Goal: Task Accomplishment & Management: Use online tool/utility

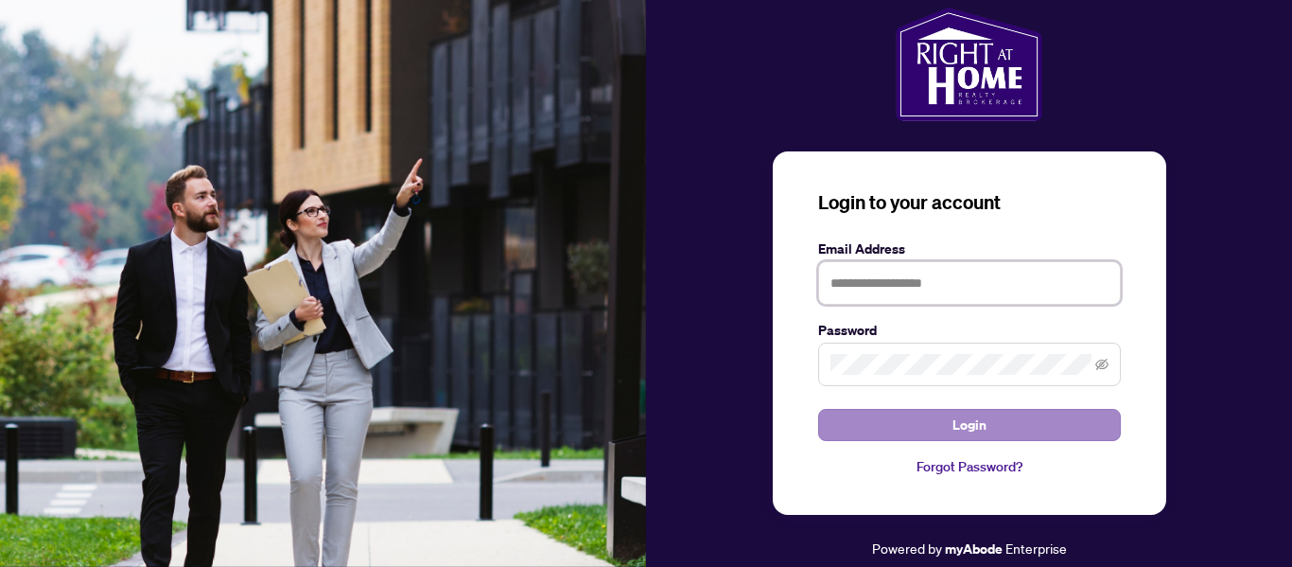
type input "**********"
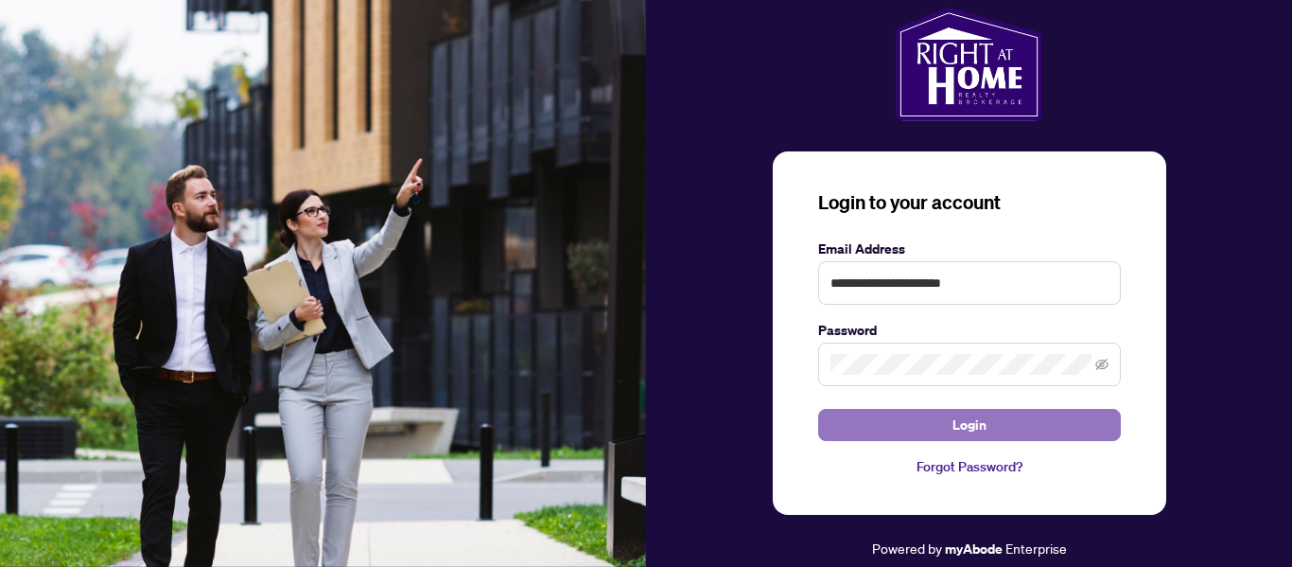
click at [936, 421] on button "Login" at bounding box center [969, 425] width 303 height 32
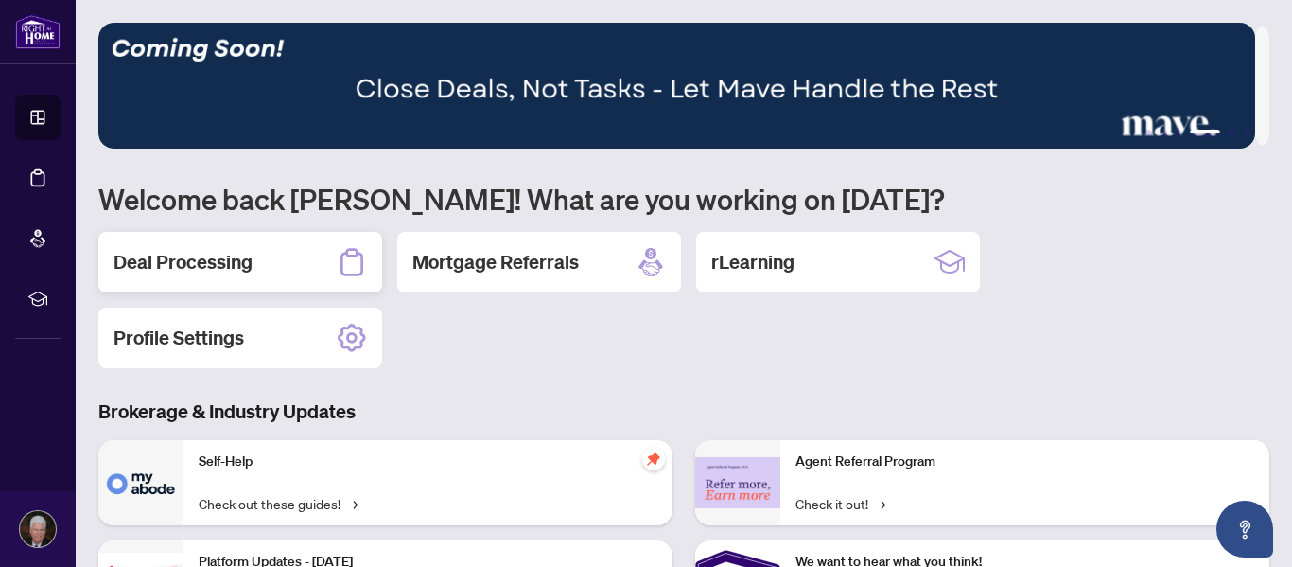
click at [225, 267] on h2 "Deal Processing" at bounding box center [182, 262] width 139 height 26
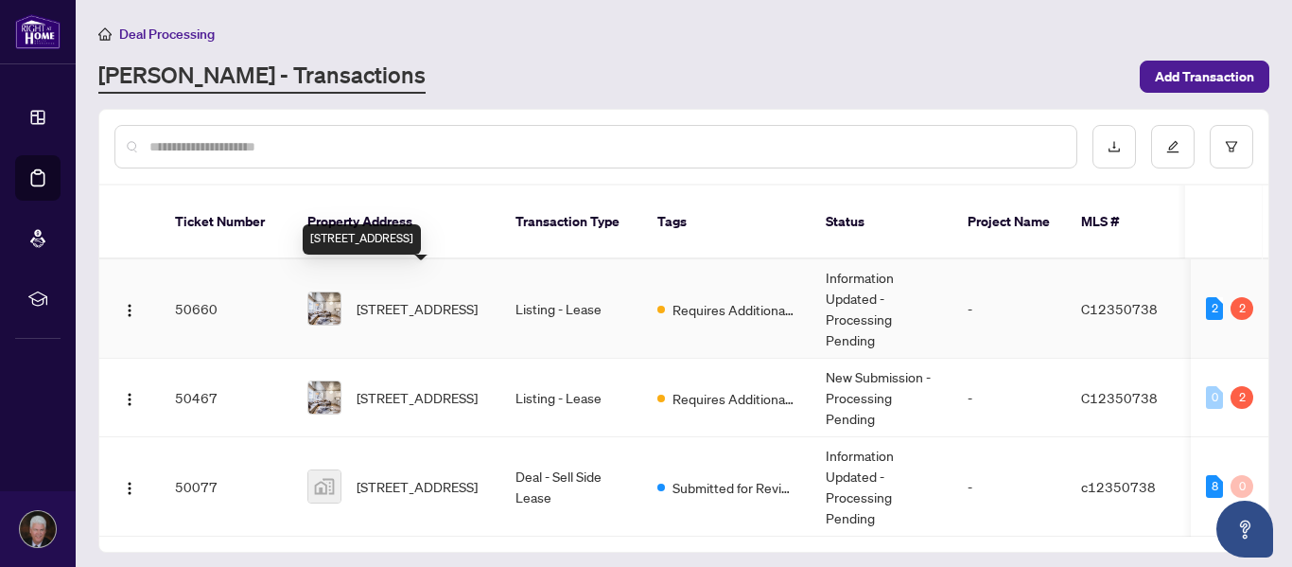
click at [395, 301] on span "[STREET_ADDRESS]" at bounding box center [417, 308] width 121 height 21
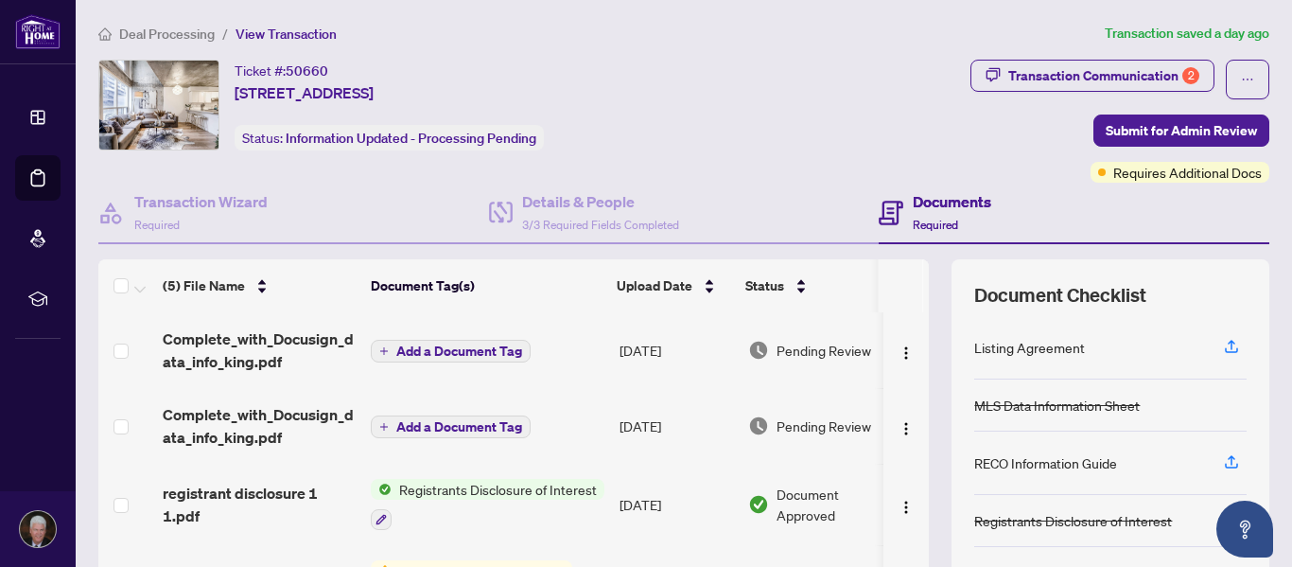
scroll to position [80, 0]
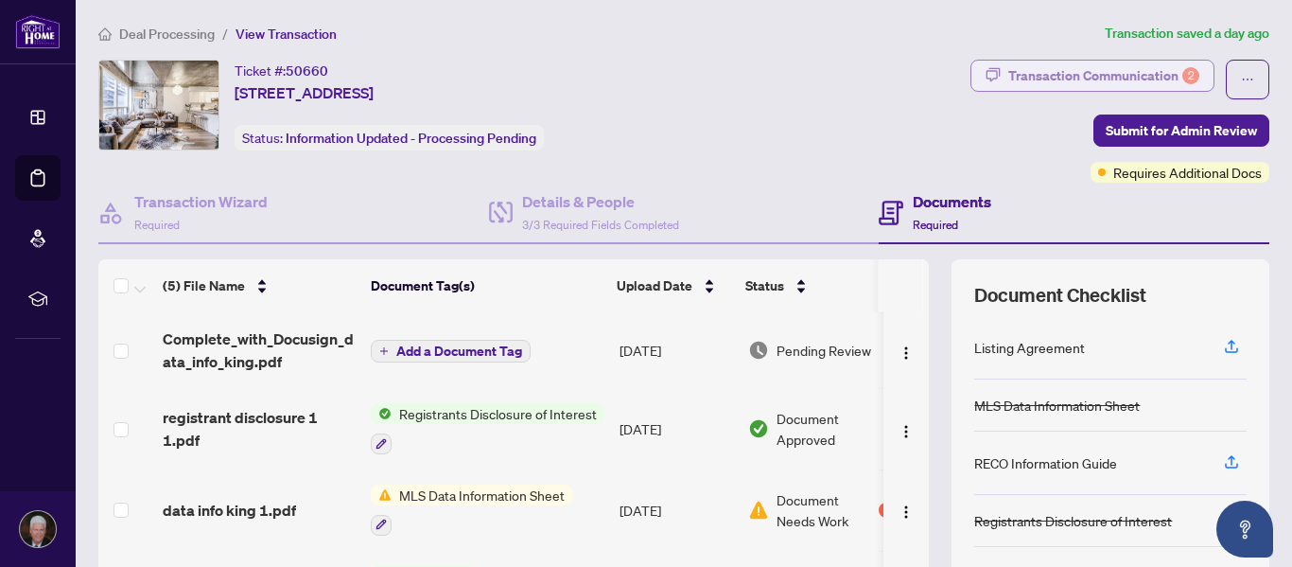
click at [1093, 77] on div "Transaction Communication 2" at bounding box center [1103, 76] width 191 height 30
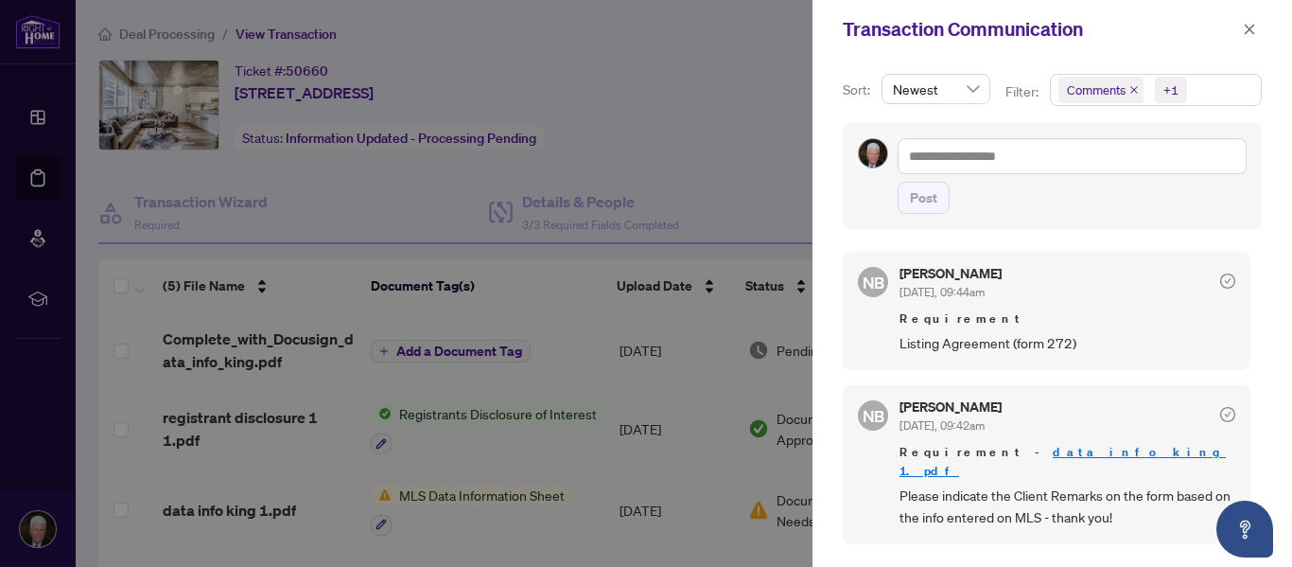
click at [671, 159] on div at bounding box center [646, 283] width 1292 height 567
click at [1248, 29] on icon "close" at bounding box center [1250, 29] width 10 height 10
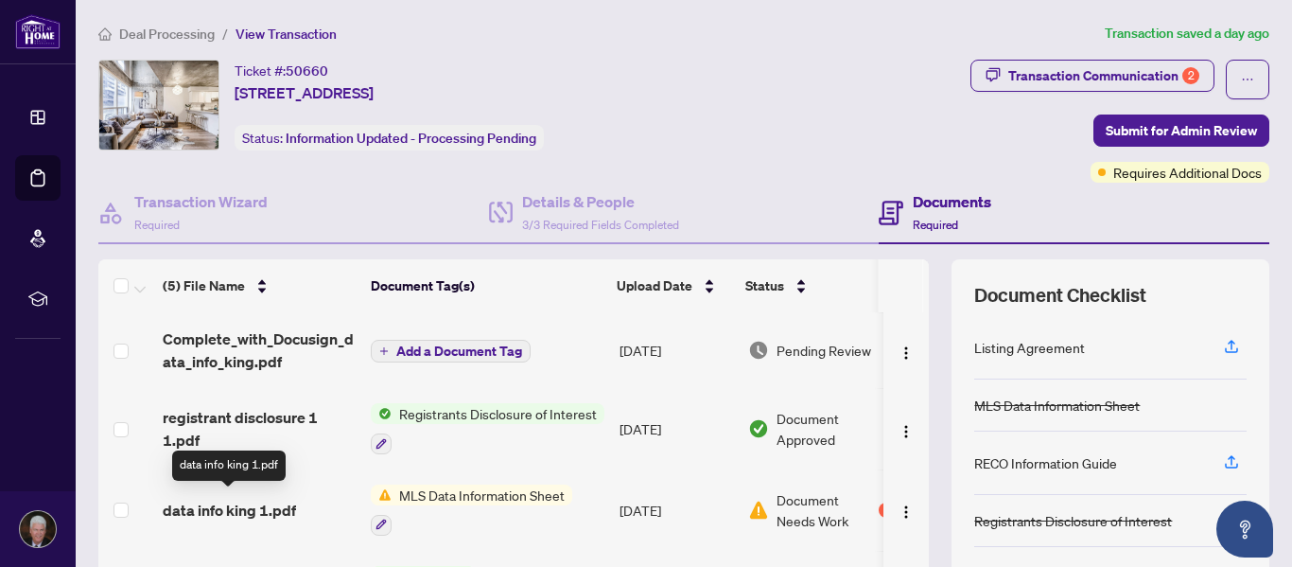
click at [262, 514] on span "data info king 1.pdf" at bounding box center [229, 509] width 133 height 23
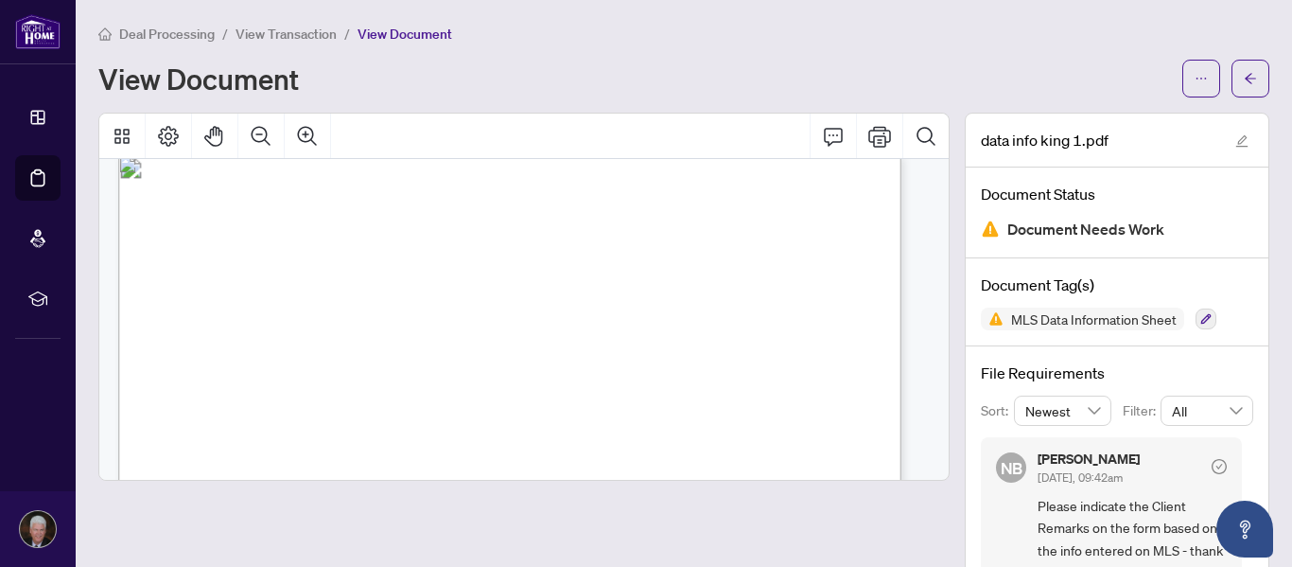
scroll to position [2083, 0]
click at [1244, 81] on icon "arrow-left" at bounding box center [1250, 78] width 13 height 13
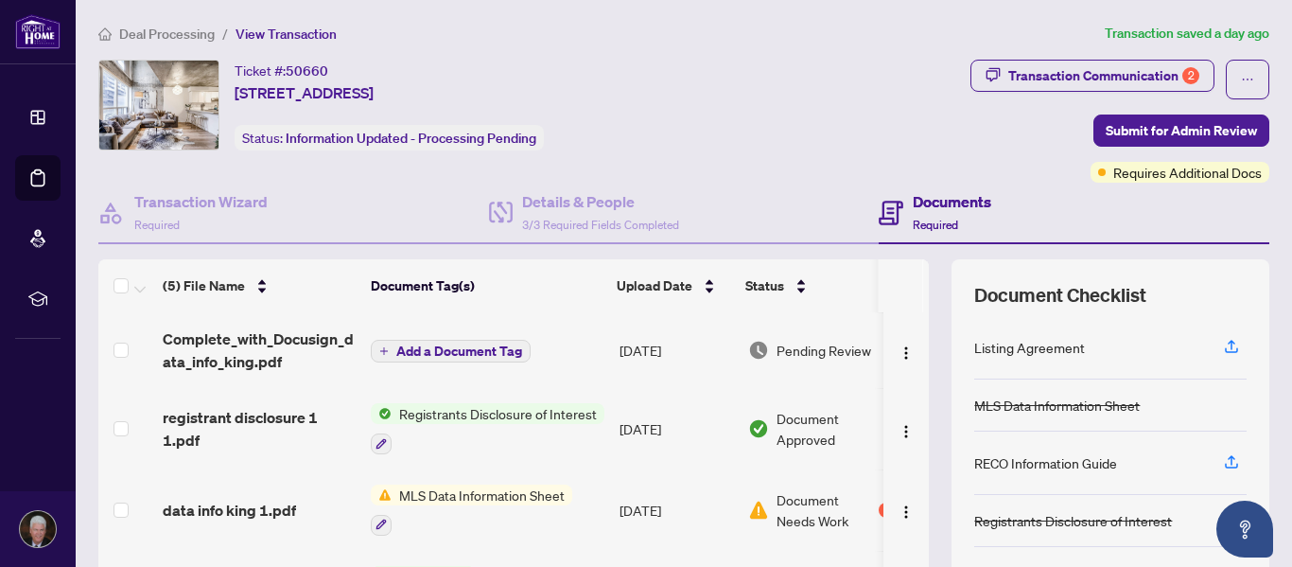
scroll to position [80, 0]
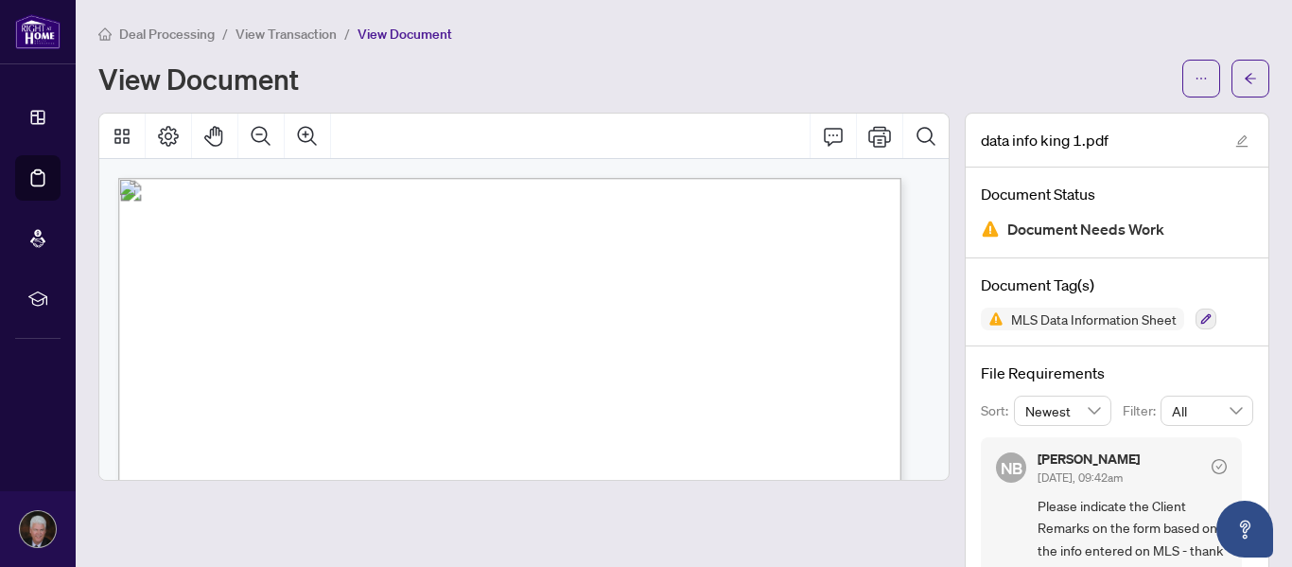
click at [172, 31] on span "Deal Processing" at bounding box center [167, 34] width 96 height 17
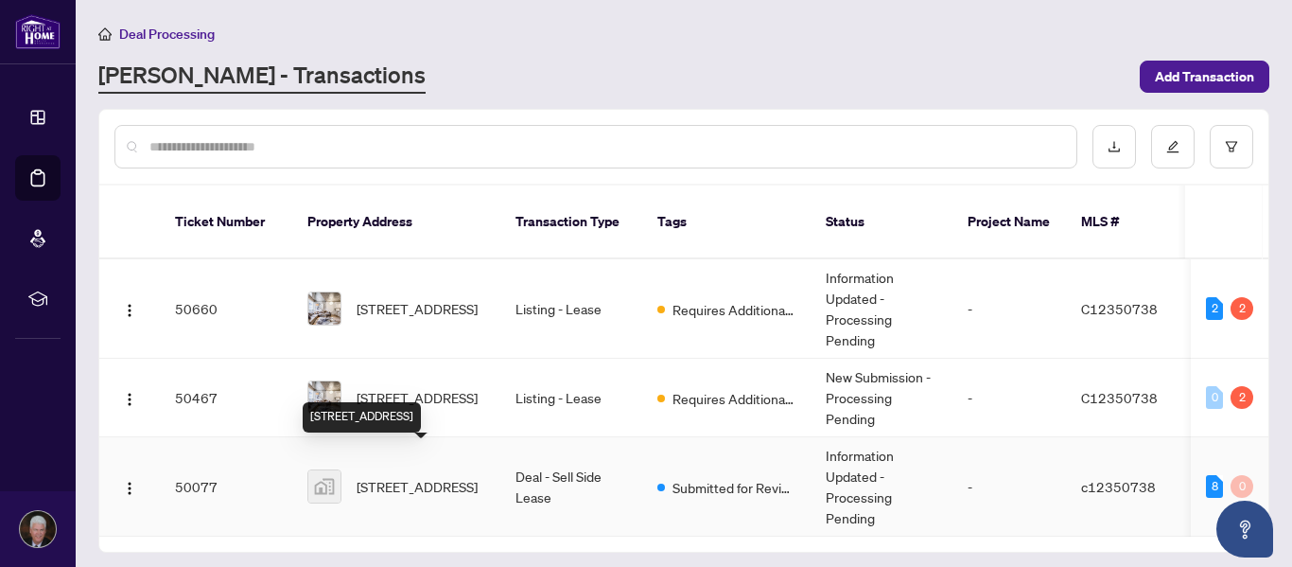
click at [449, 476] on span "[STREET_ADDRESS]" at bounding box center [417, 486] width 121 height 21
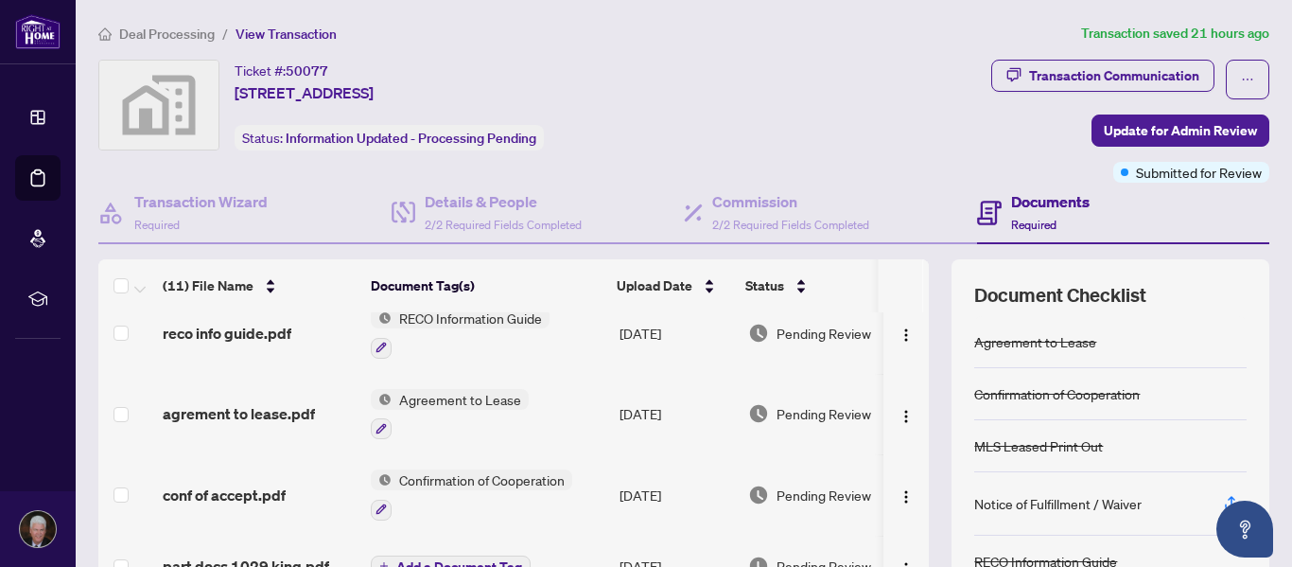
scroll to position [516, 0]
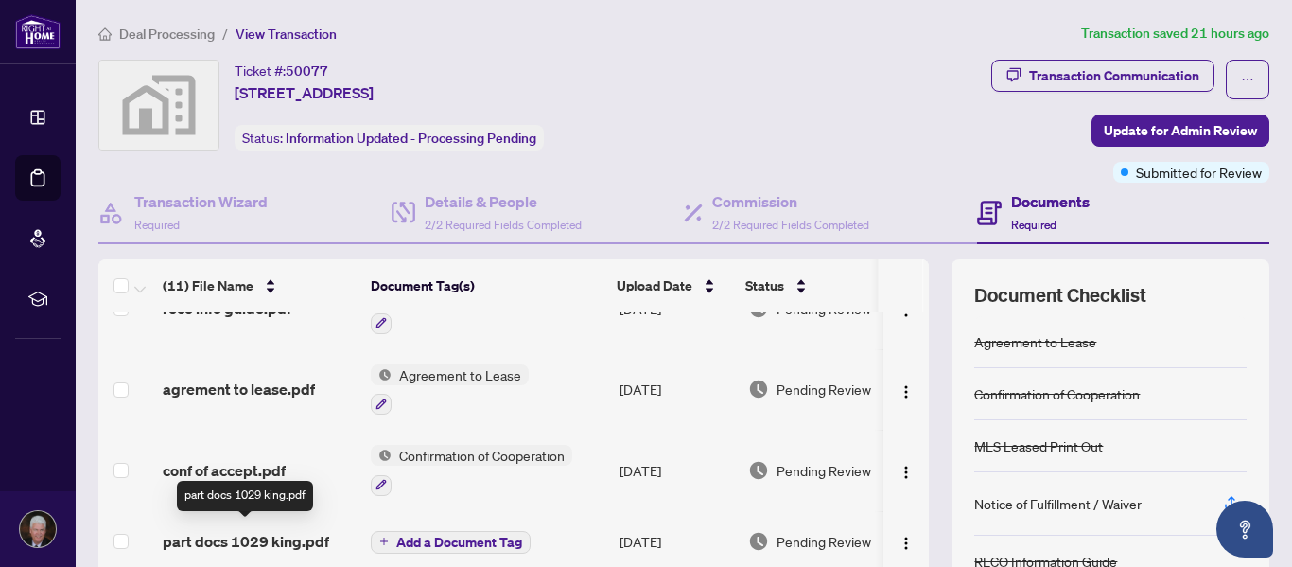
click at [250, 530] on span "part docs 1029 king.pdf" at bounding box center [246, 541] width 166 height 23
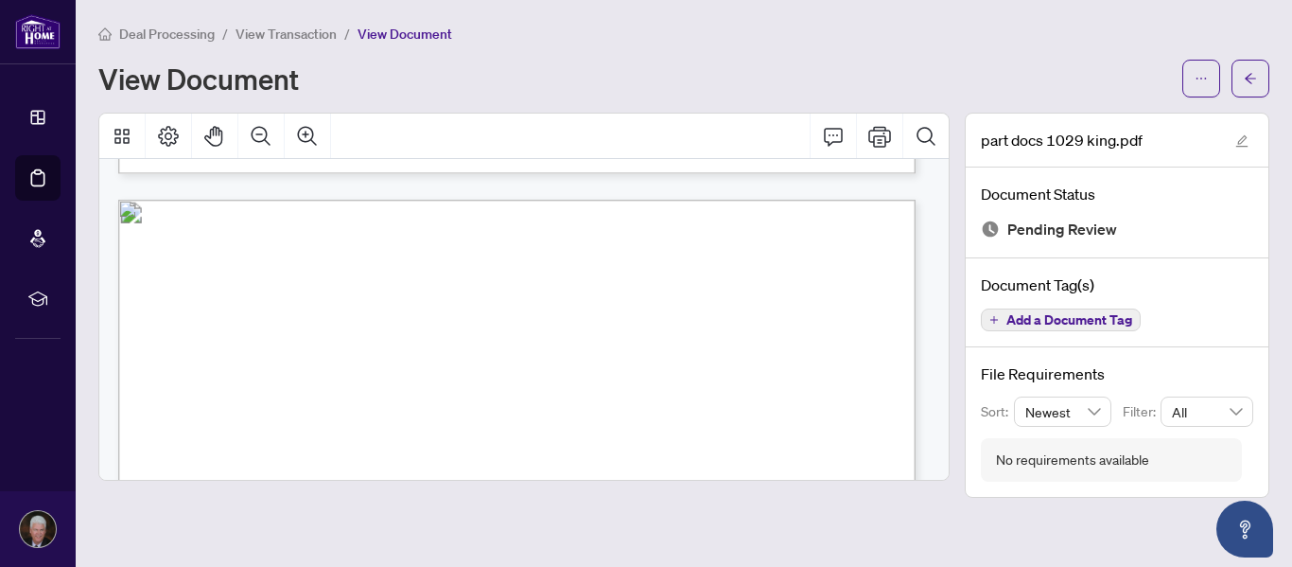
scroll to position [5230, 0]
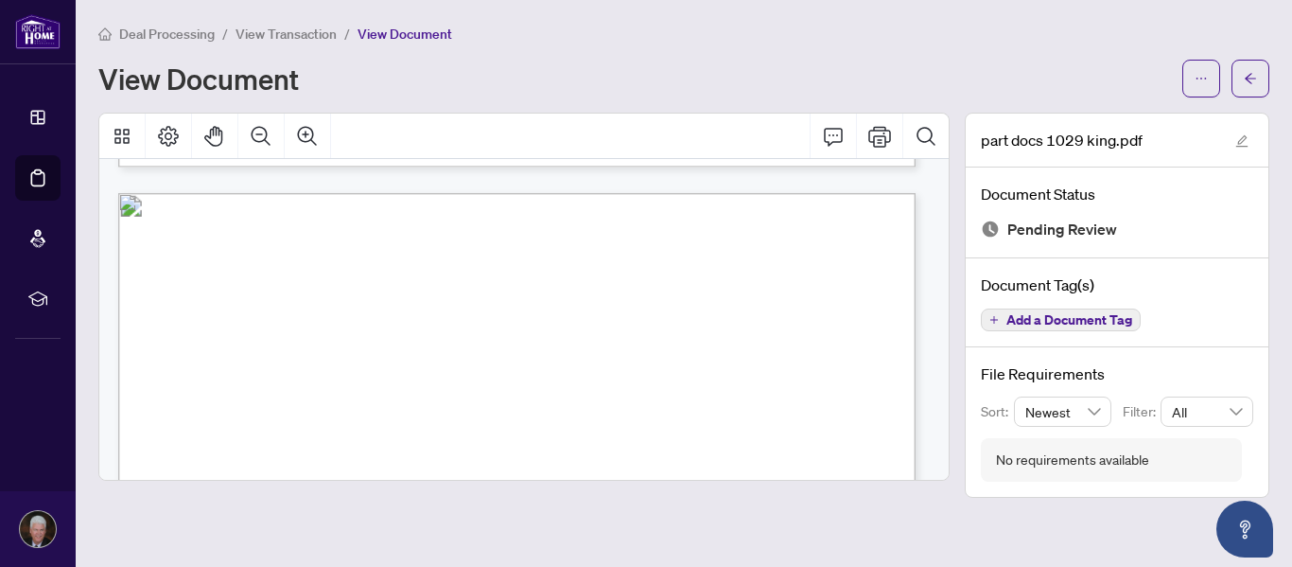
click at [270, 35] on span "View Transaction" at bounding box center [285, 34] width 101 height 17
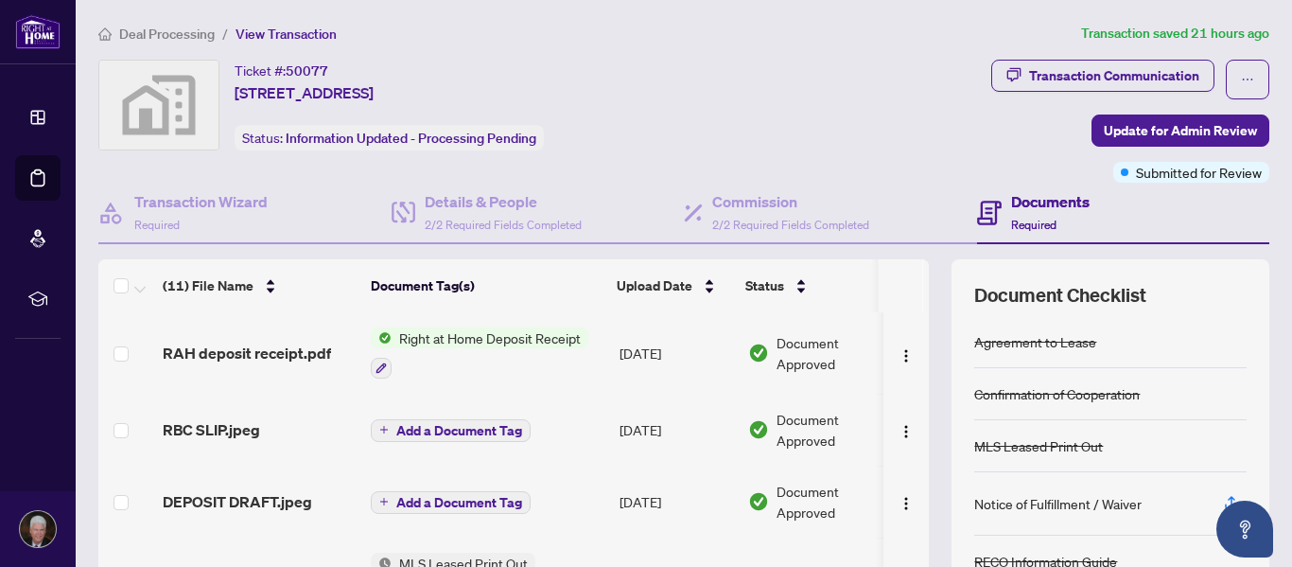
scroll to position [516, 0]
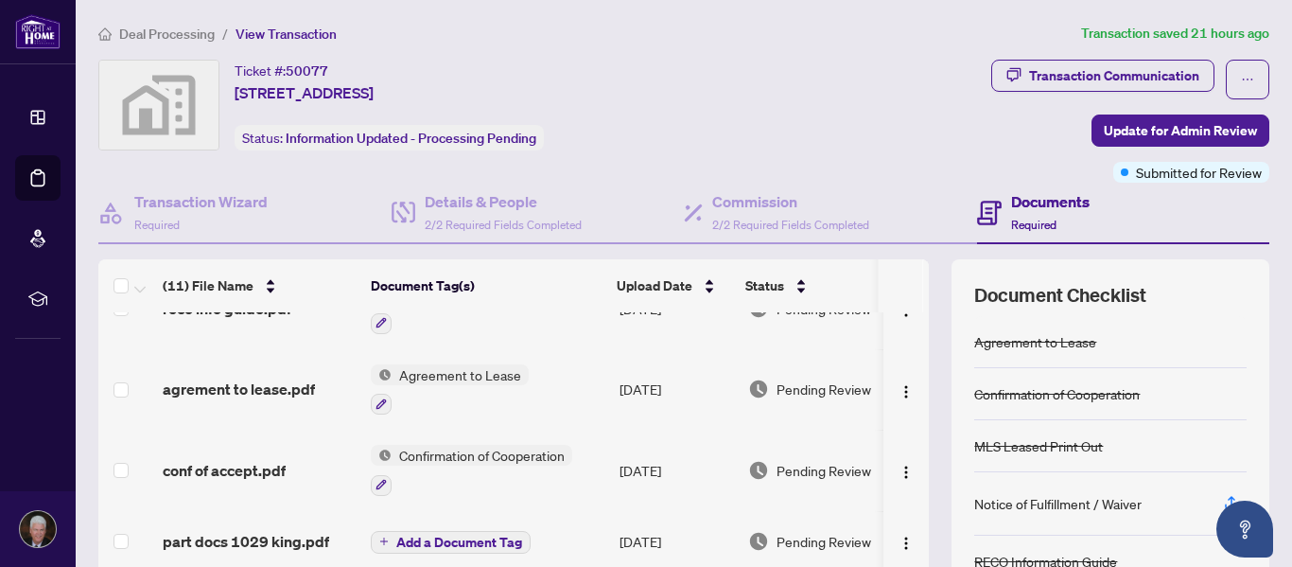
click at [457, 535] on span "Add a Document Tag" at bounding box center [459, 541] width 126 height 13
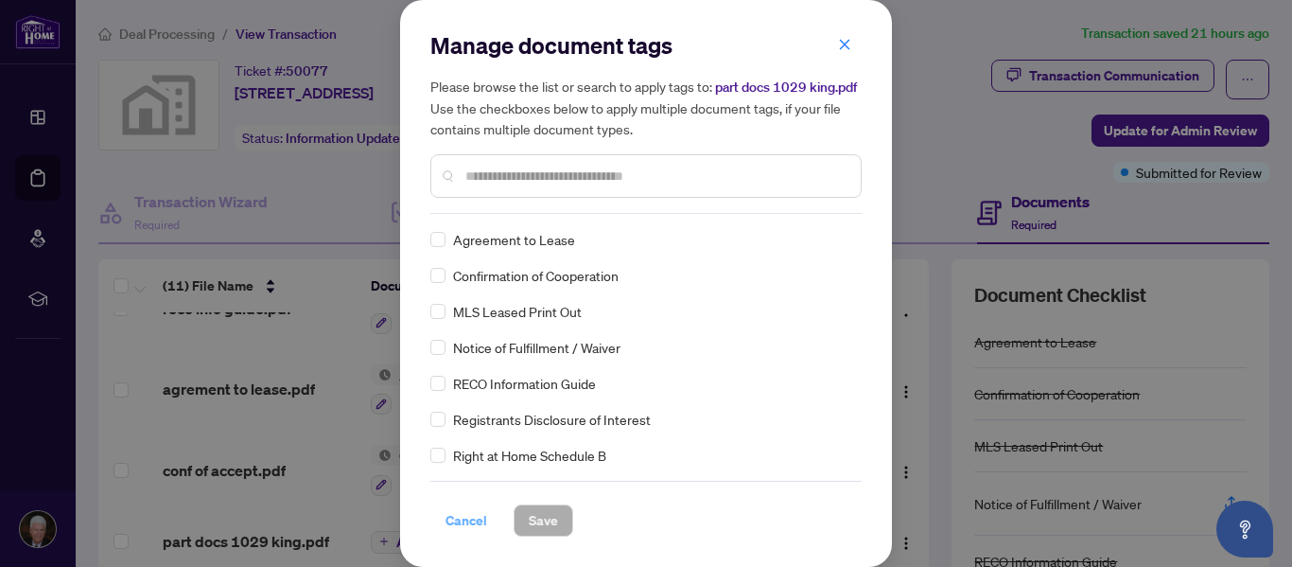
click at [471, 521] on span "Cancel" at bounding box center [466, 520] width 42 height 30
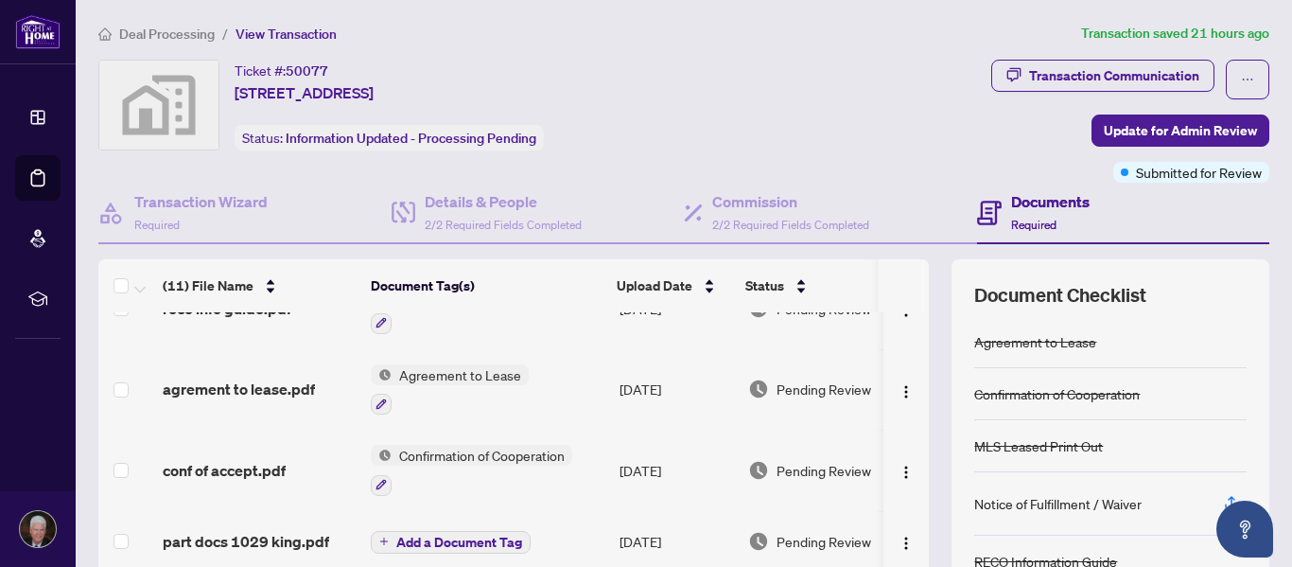
scroll to position [225, 0]
